Goal: Find specific page/section: Find specific page/section

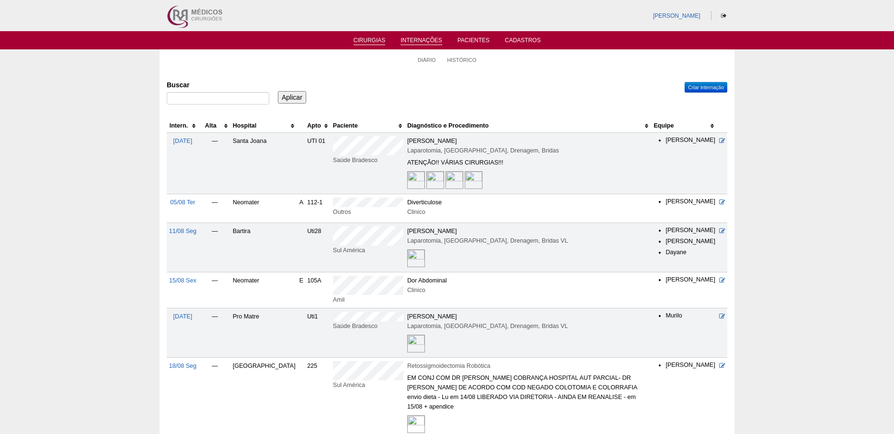
click at [375, 38] on link "Cirurgias" at bounding box center [370, 41] width 32 height 8
click at [374, 38] on link "Cirurgias" at bounding box center [370, 41] width 32 height 8
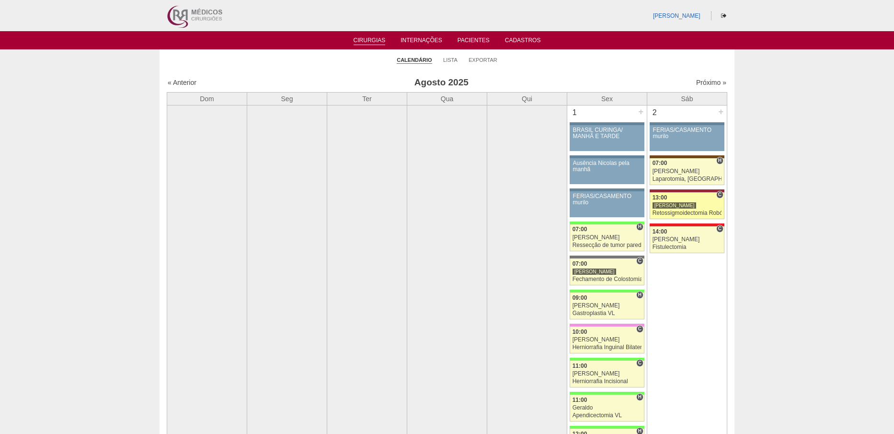
click at [675, 212] on div "Retossigmoidectomia Robótica" at bounding box center [687, 213] width 69 height 6
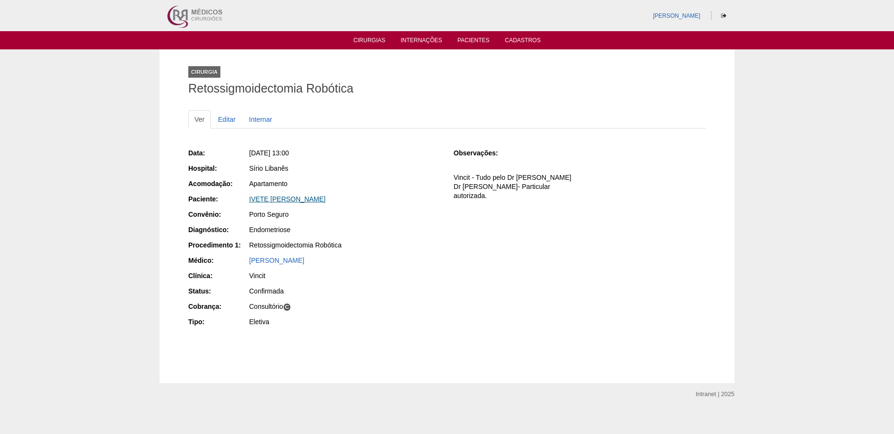
click at [296, 197] on link "IVETE [PERSON_NAME]" at bounding box center [287, 199] width 76 height 8
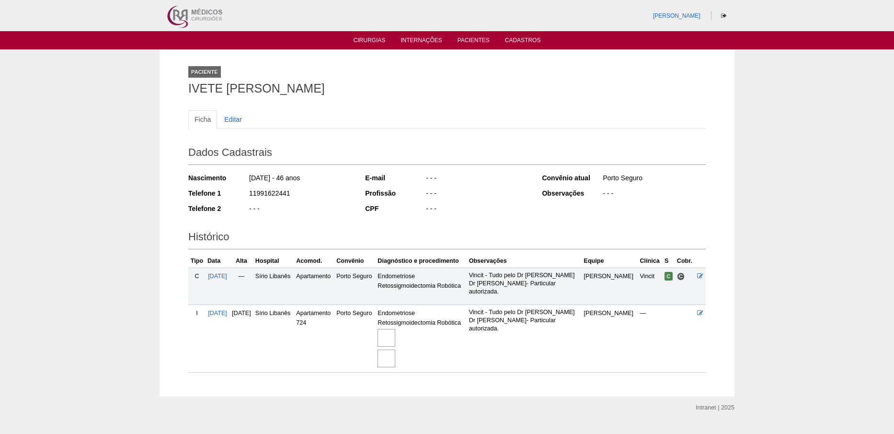
click at [395, 335] on img at bounding box center [387, 338] width 18 height 18
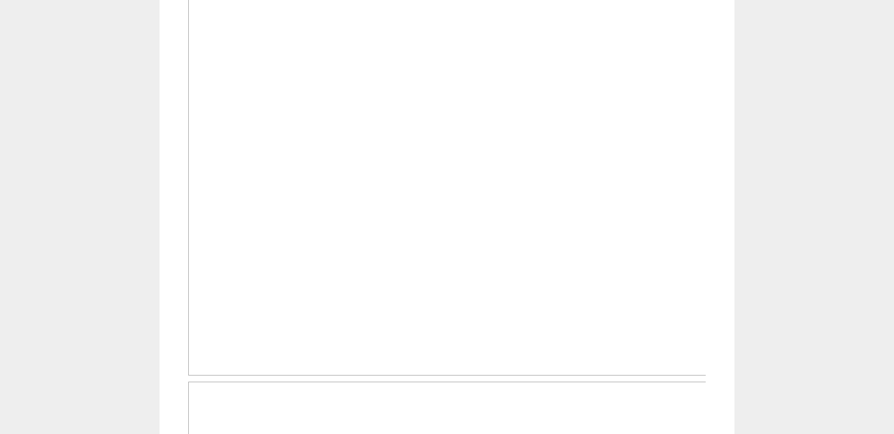
scroll to position [479, 0]
